Goal: Task Accomplishment & Management: Use online tool/utility

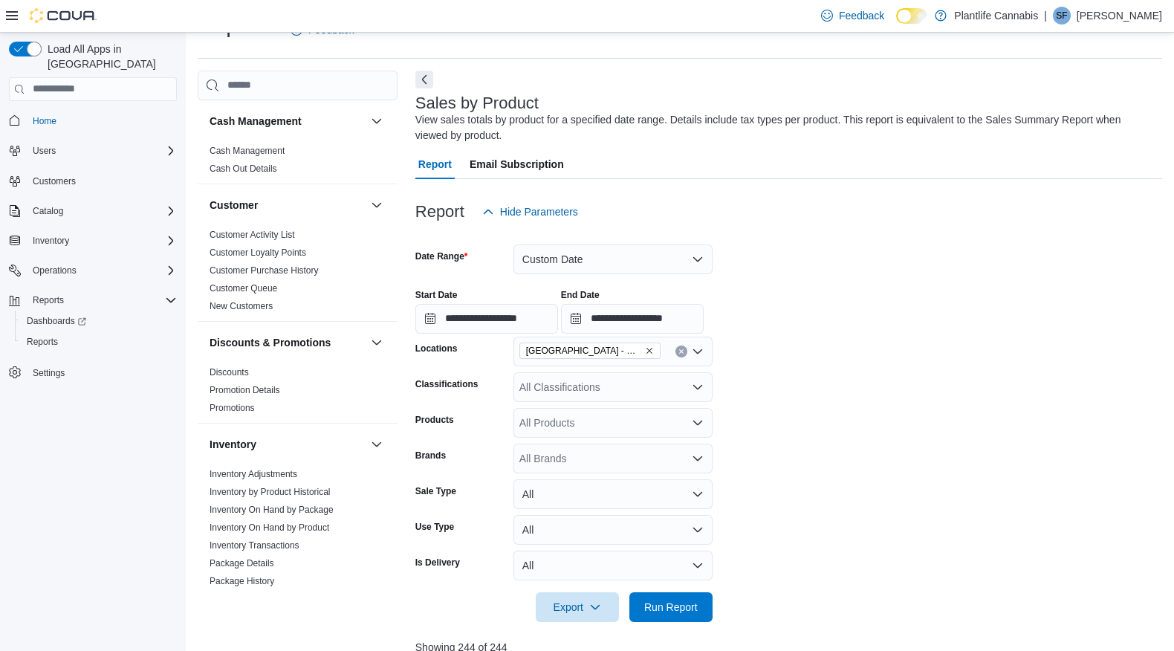
scroll to position [43, 0]
click at [650, 352] on icon "Remove Calgary - Mahogany Market from selection in this group" at bounding box center [650, 351] width 6 height 6
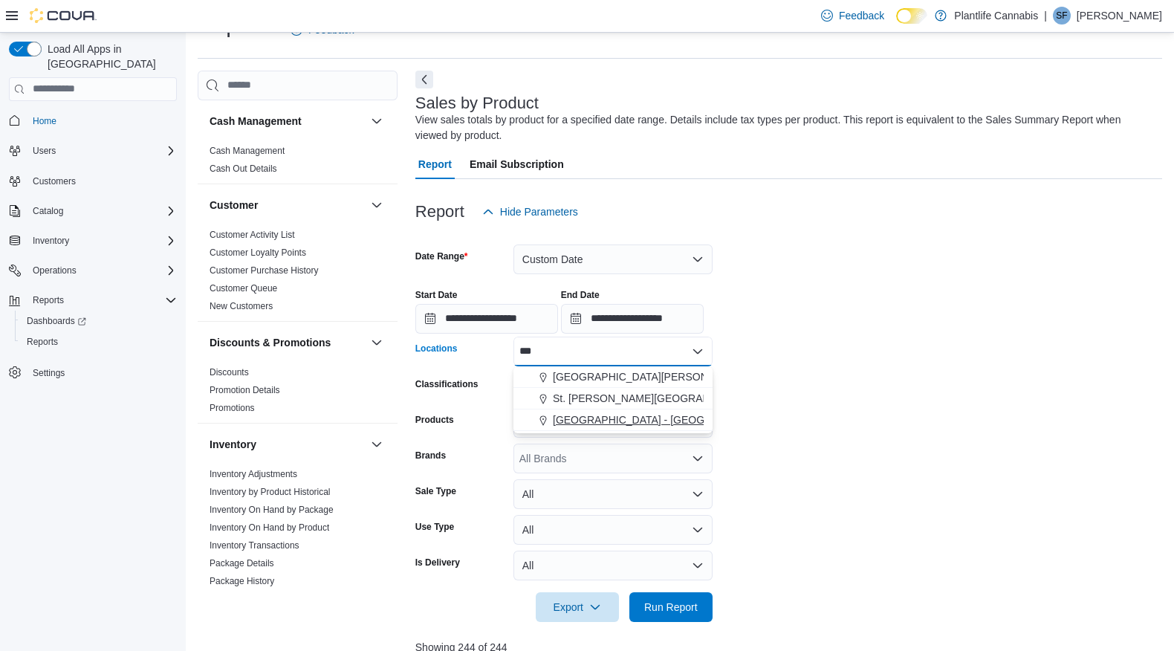
type input "***"
click at [637, 424] on span "[GEOGRAPHIC_DATA] - [GEOGRAPHIC_DATA]" at bounding box center [666, 419] width 226 height 15
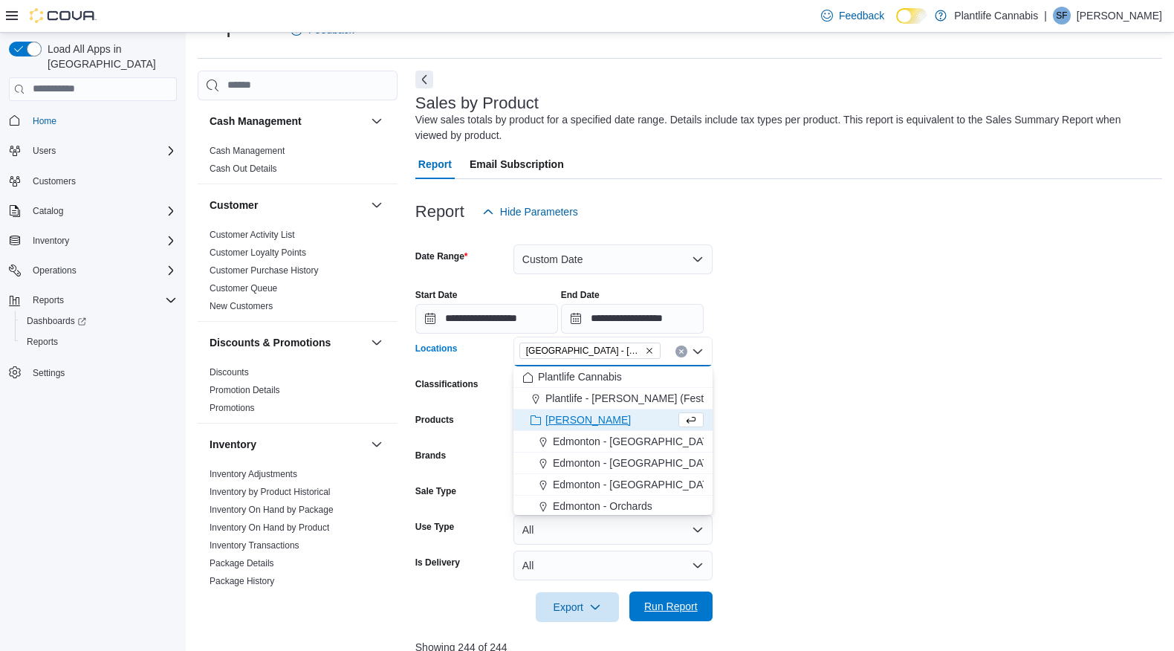
drag, startPoint x: 700, startPoint y: 608, endPoint x: 707, endPoint y: 596, distance: 13.6
click at [700, 608] on span "Run Report" at bounding box center [670, 607] width 65 height 30
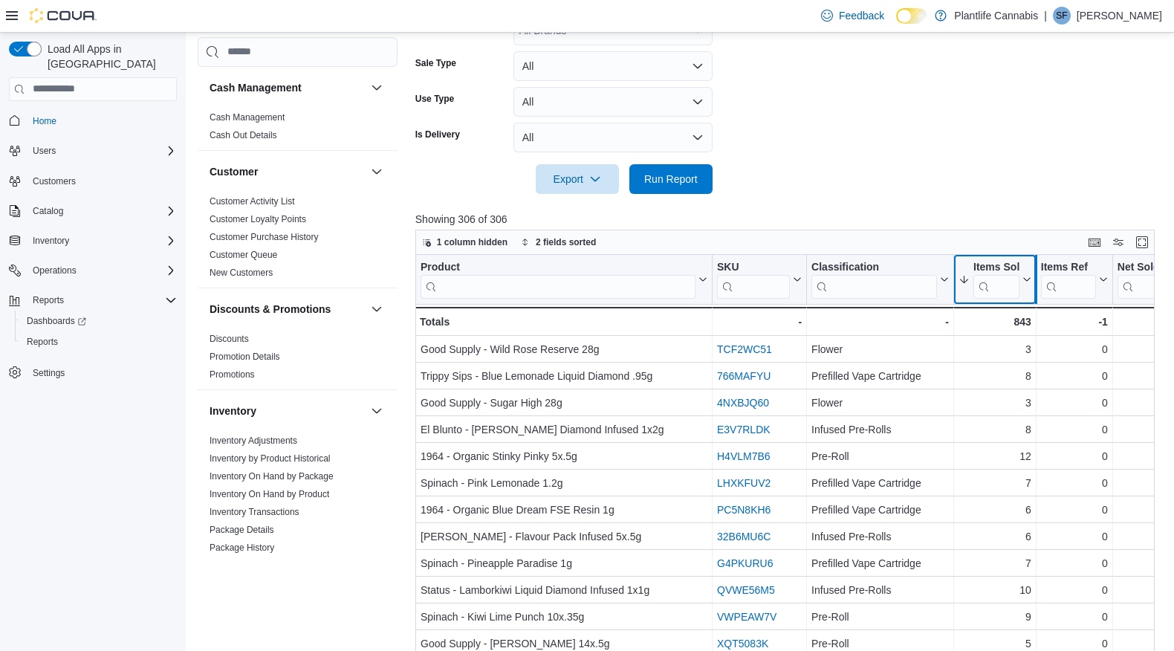
click at [1028, 280] on icon at bounding box center [1026, 279] width 12 height 9
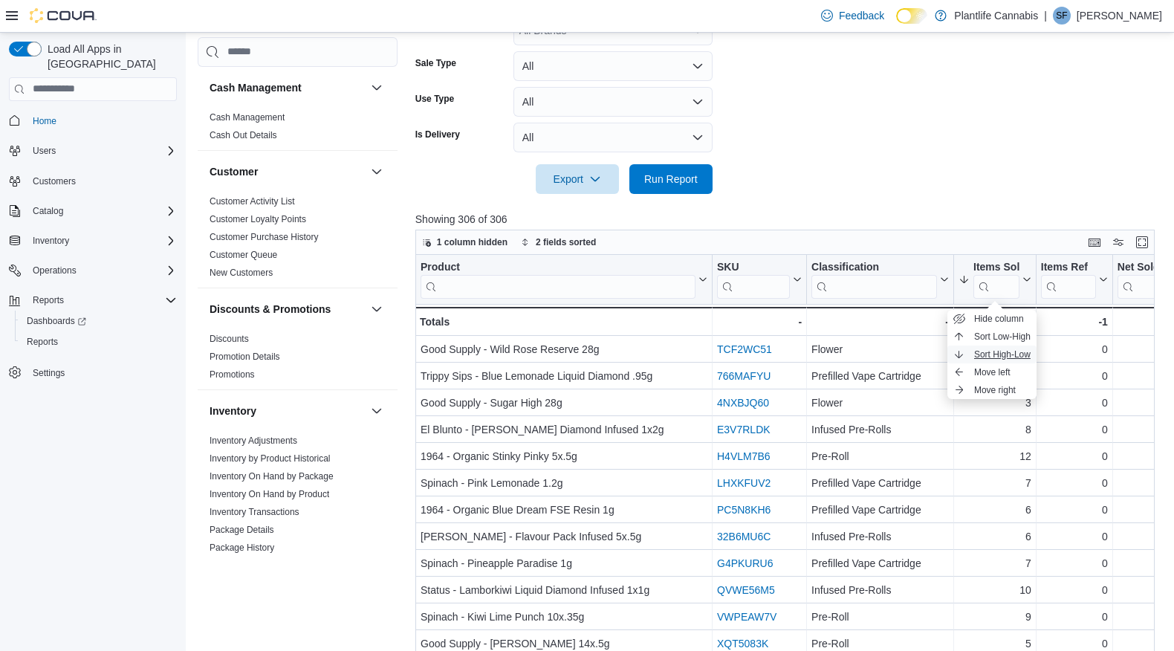
click at [1005, 352] on span "Sort High-Low" at bounding box center [1002, 355] width 56 height 12
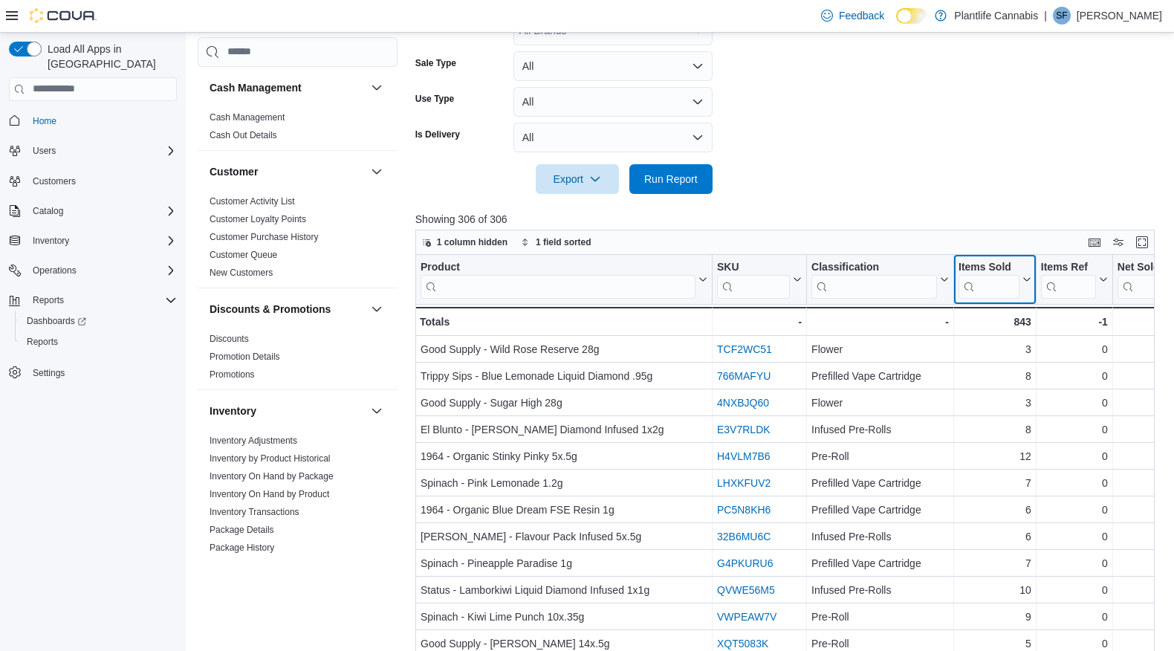
click at [1025, 278] on icon at bounding box center [1026, 279] width 12 height 9
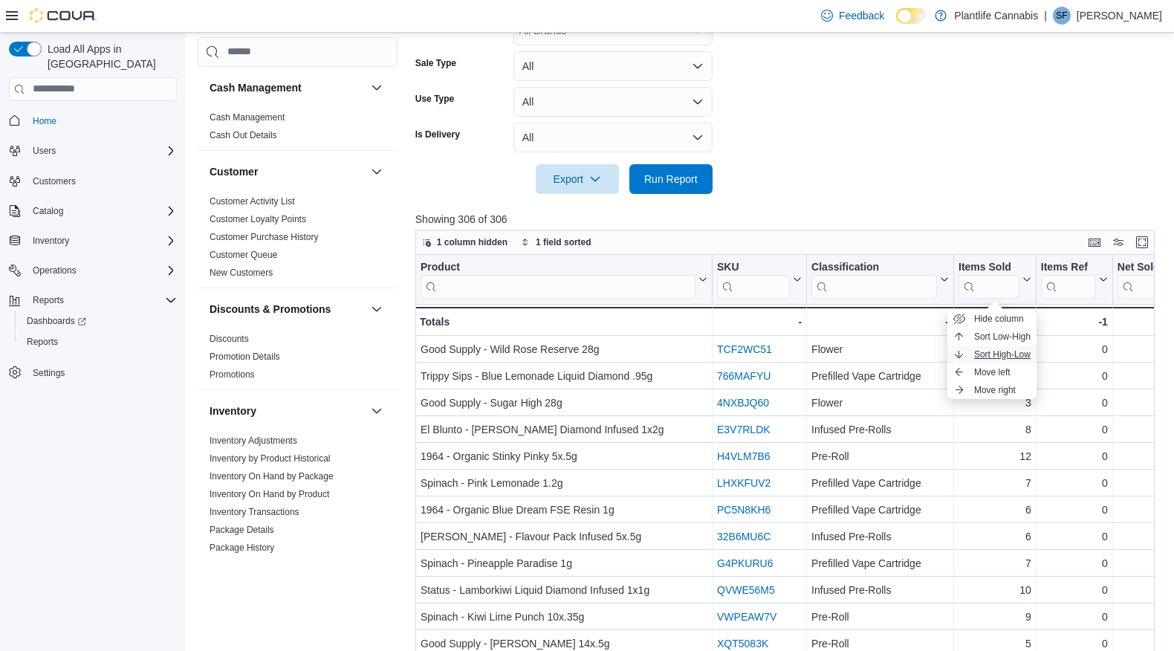
click at [997, 356] on span "Sort High-Low" at bounding box center [1002, 355] width 56 height 12
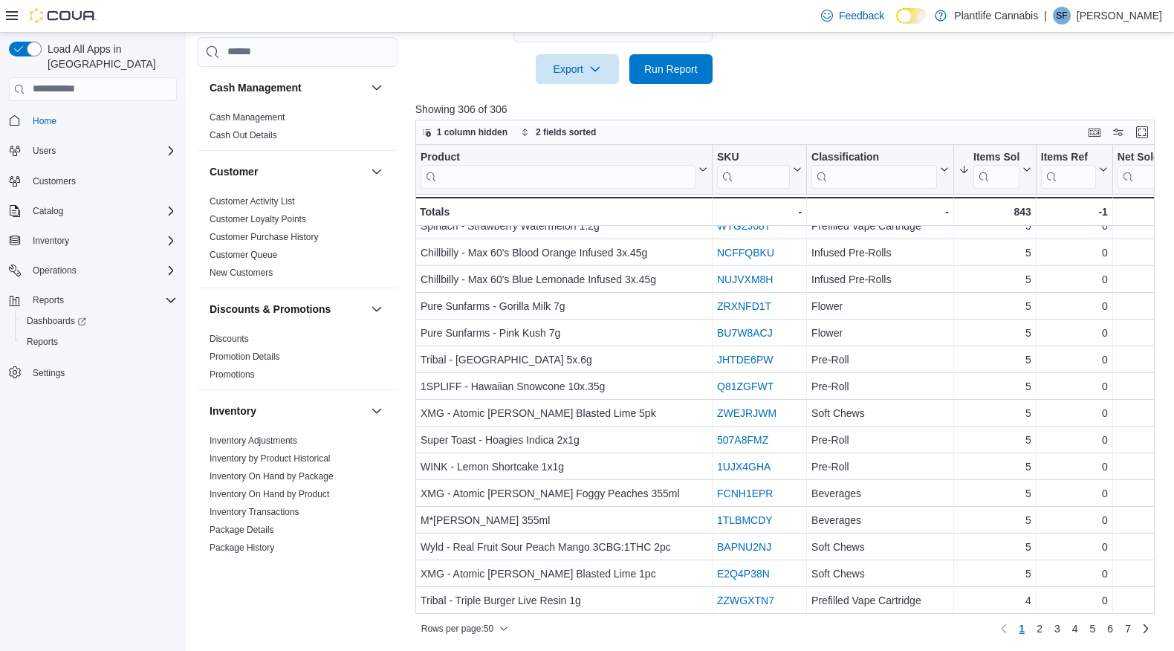
scroll to position [573, 0]
